Goal: Navigation & Orientation: Go to known website

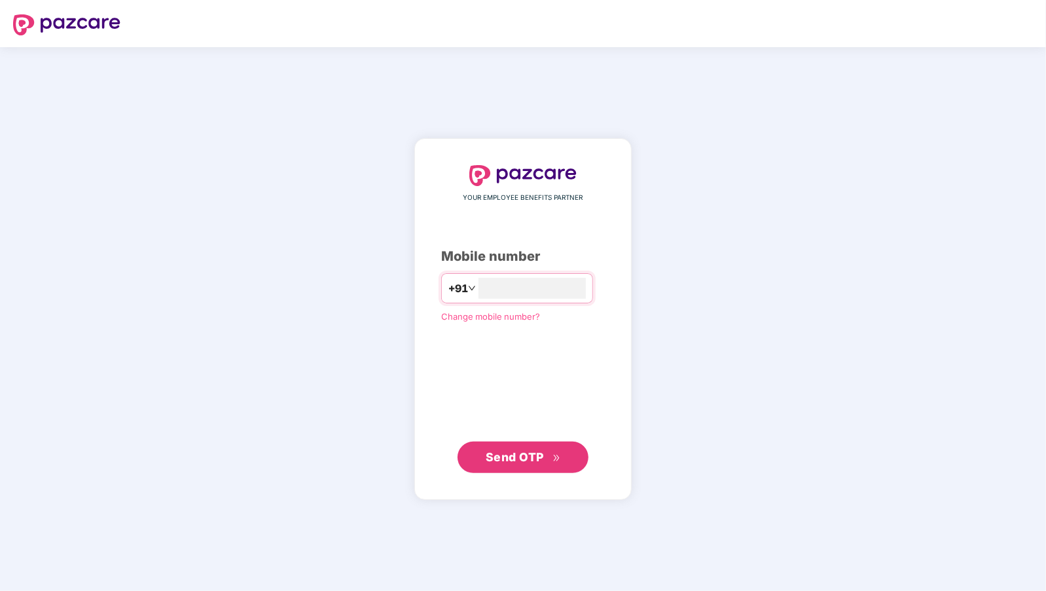
type input "**********"
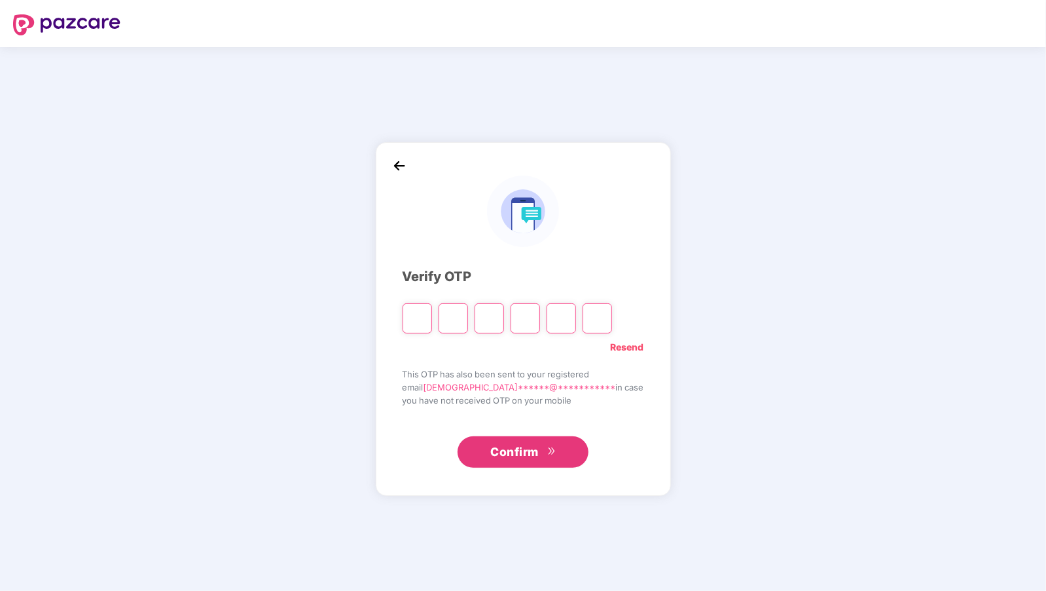
type input "*"
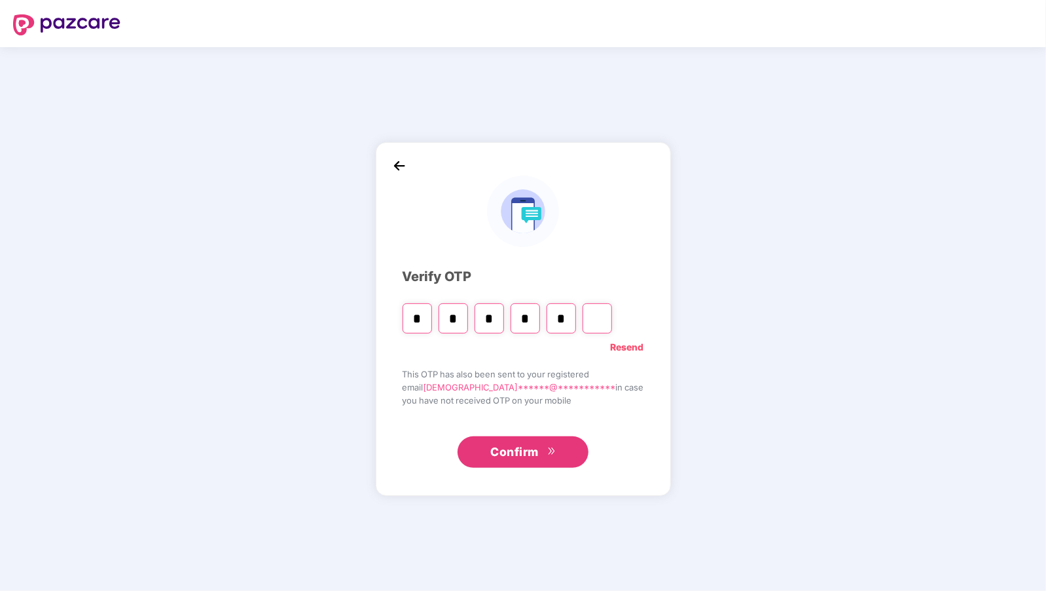
type input "*"
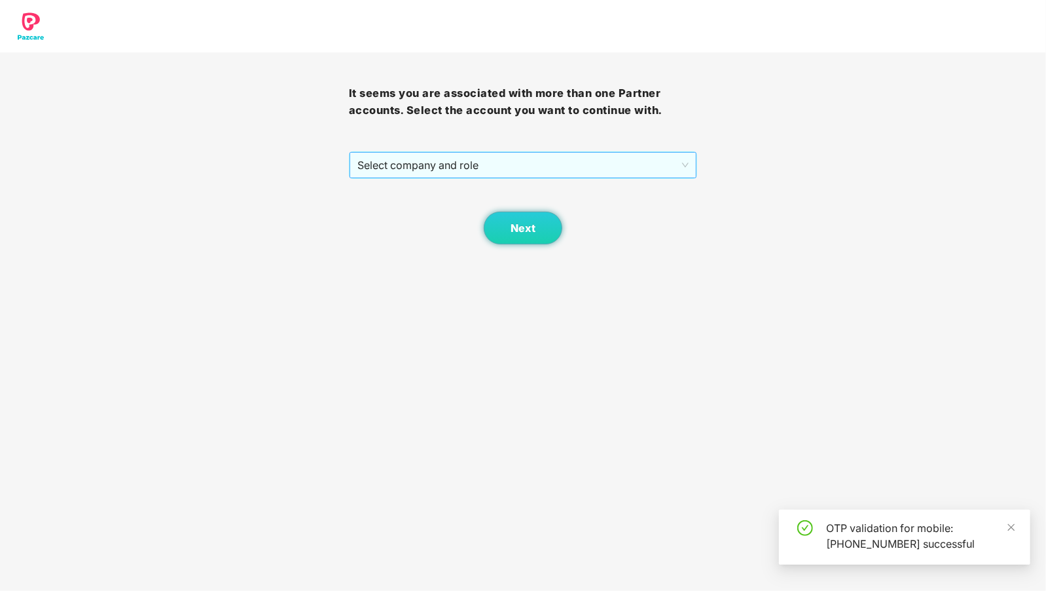
click at [637, 154] on span "Select company and role" at bounding box center [523, 165] width 332 height 25
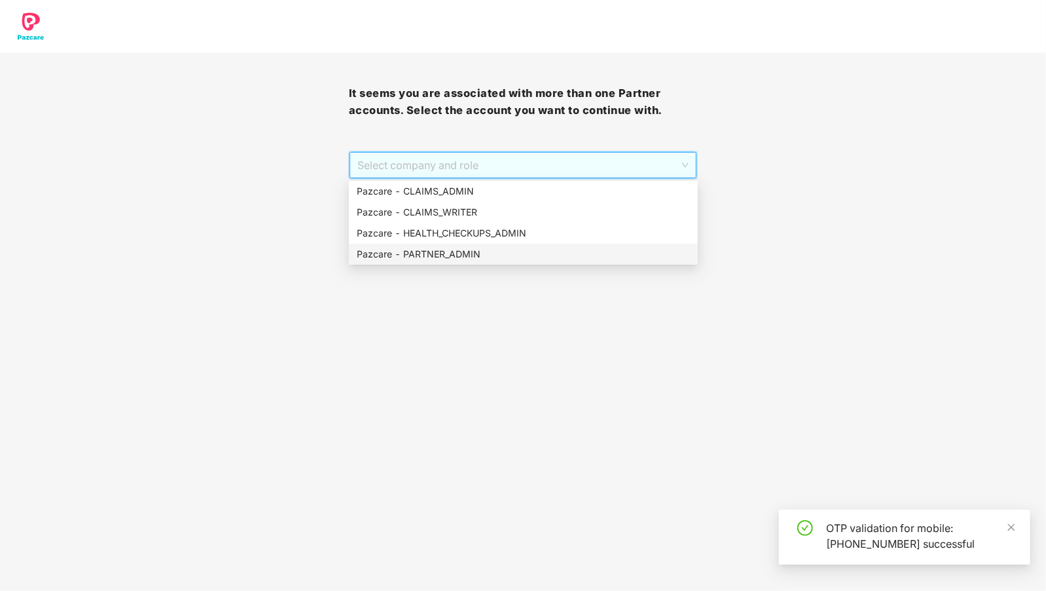
click at [477, 253] on div "Pazcare - PARTNER_ADMIN" at bounding box center [523, 254] width 333 height 14
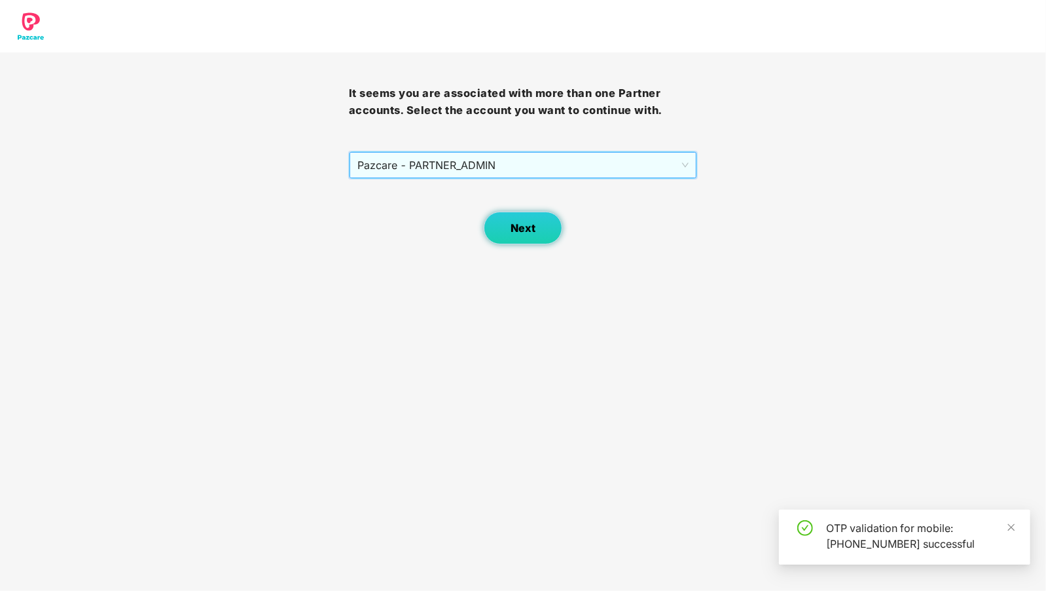
click at [507, 215] on button "Next" at bounding box center [523, 227] width 79 height 33
